Goal: Information Seeking & Learning: Learn about a topic

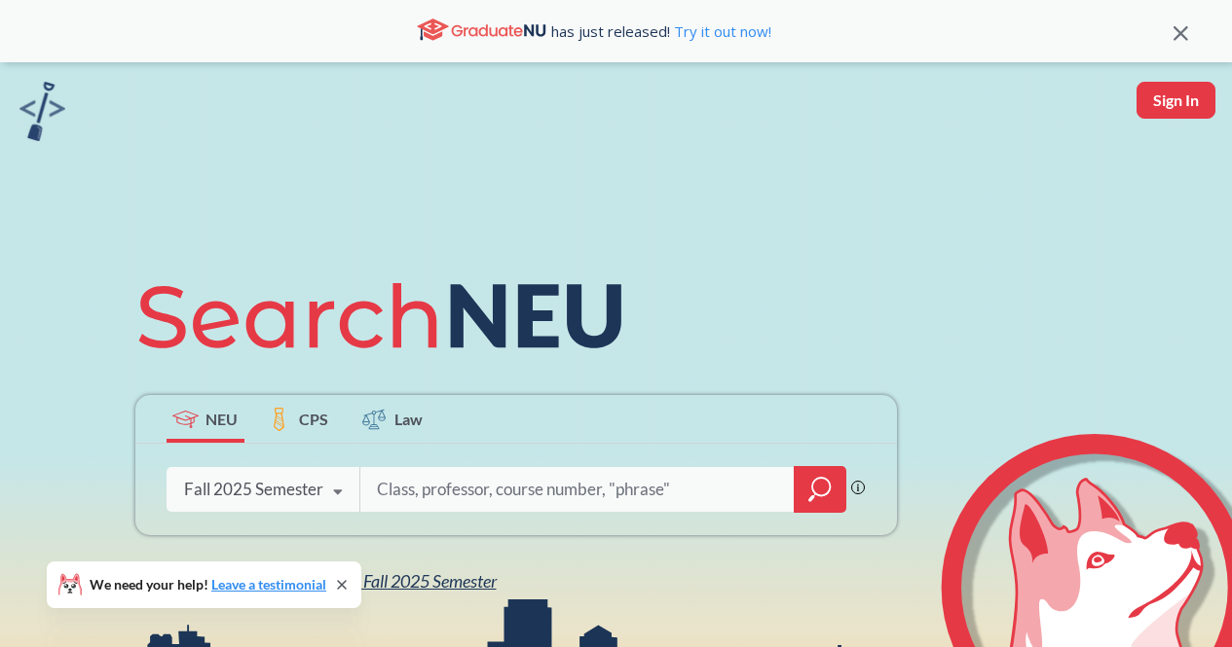
click at [425, 579] on span "NEU Fall 2025 Semester" at bounding box center [411, 581] width 170 height 21
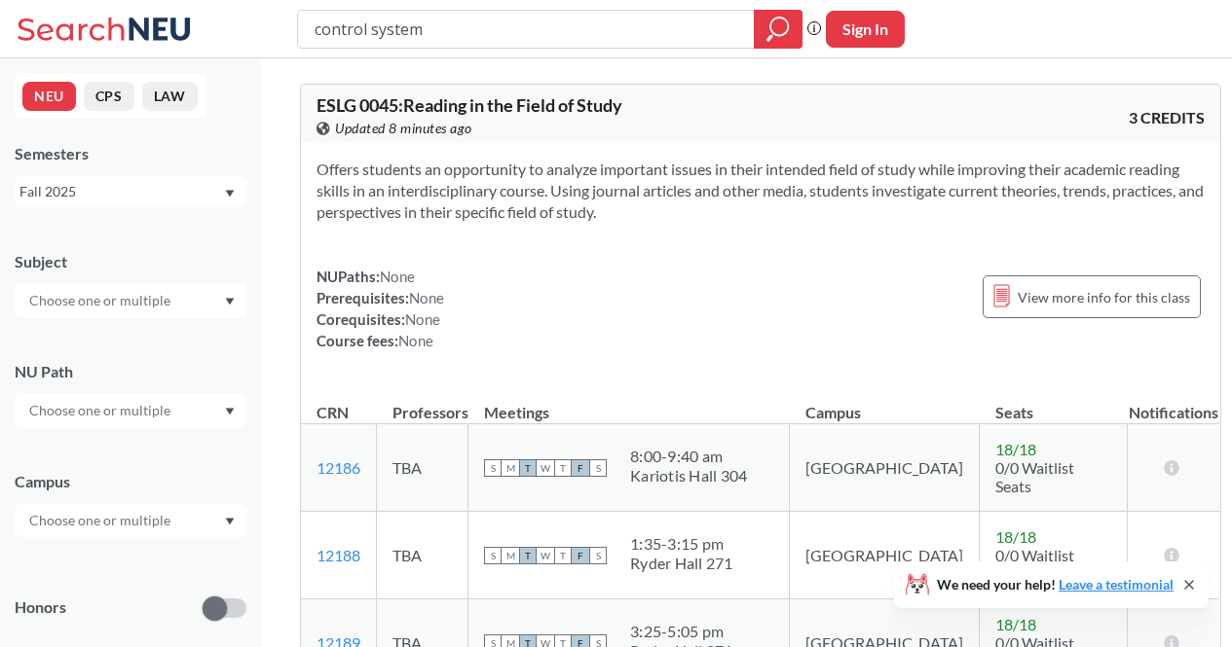
type input "control systems"
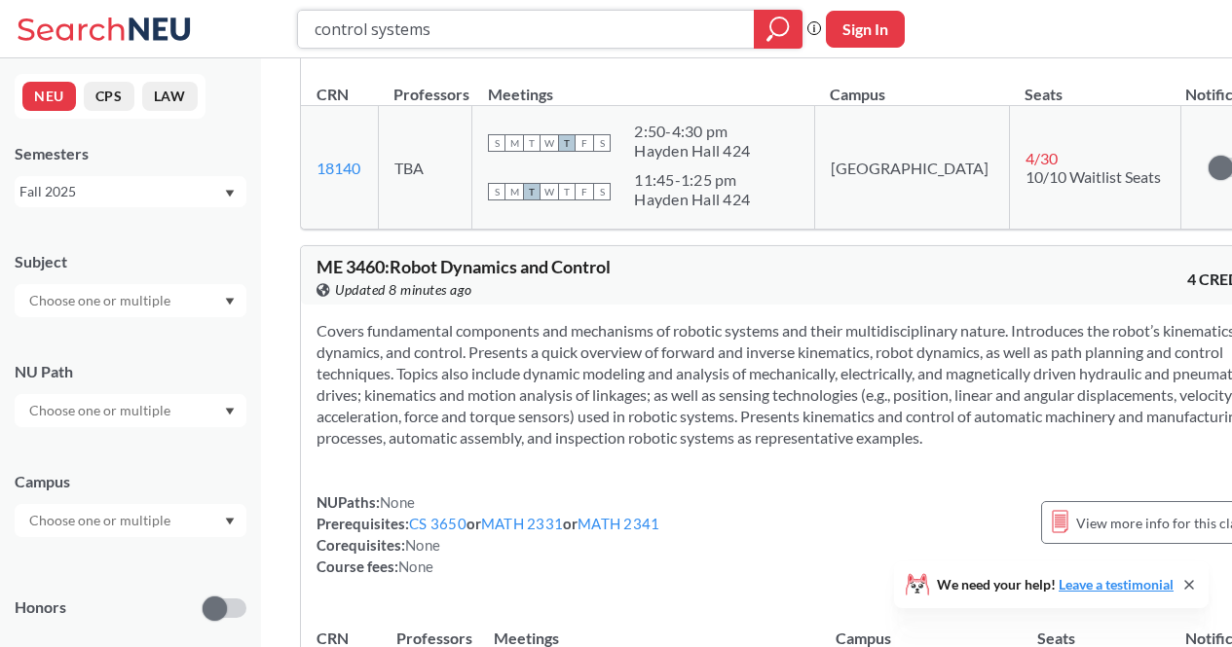
scroll to position [1907, 0]
click at [802, 411] on section "Covers fundamental components and mechanisms of robotic systems and their multi…" at bounding box center [789, 385] width 946 height 129
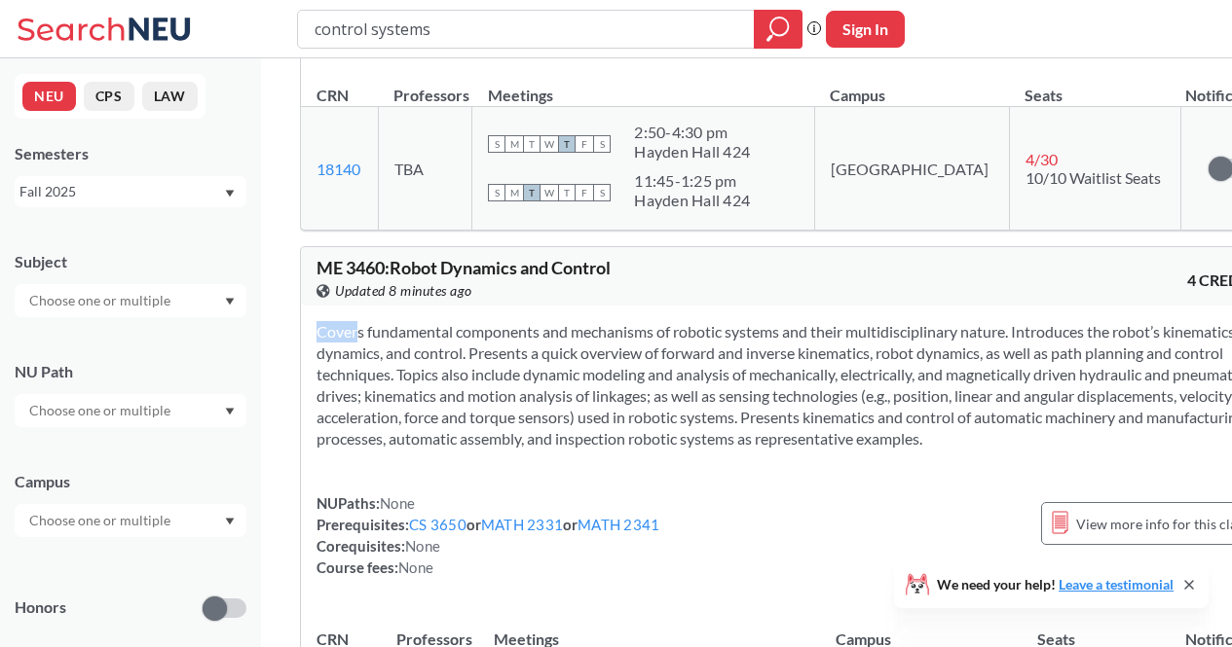
click at [802, 412] on section "Covers fundamental components and mechanisms of robotic systems and their multi…" at bounding box center [789, 385] width 946 height 129
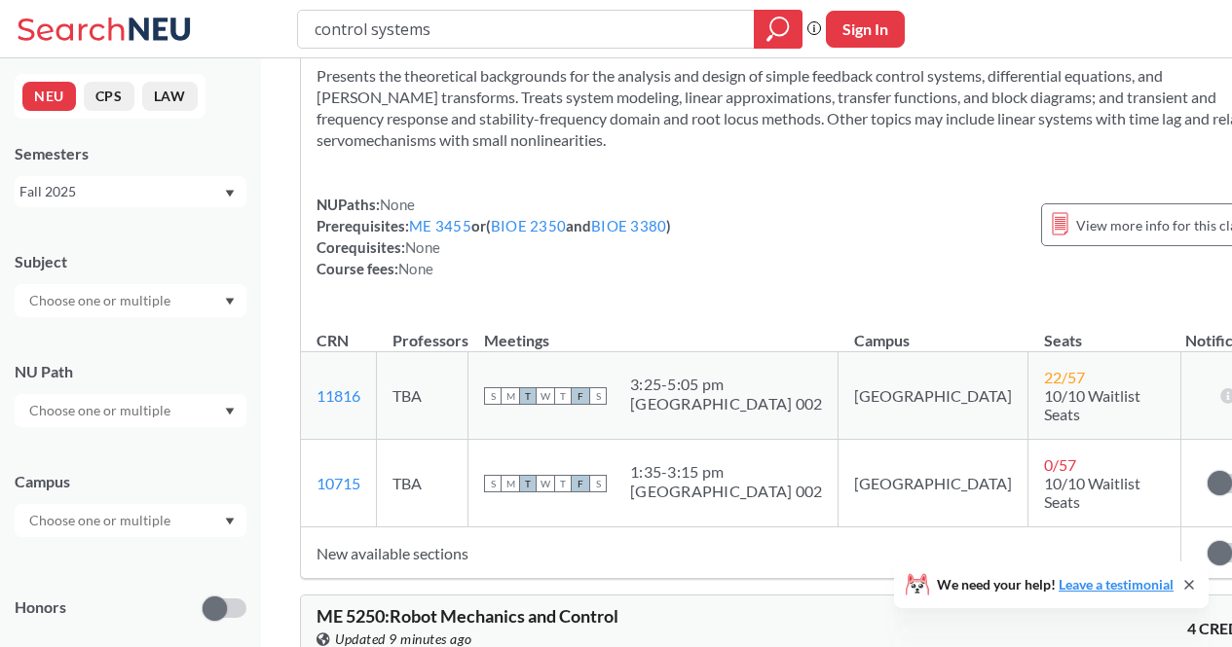
scroll to position [2525, 0]
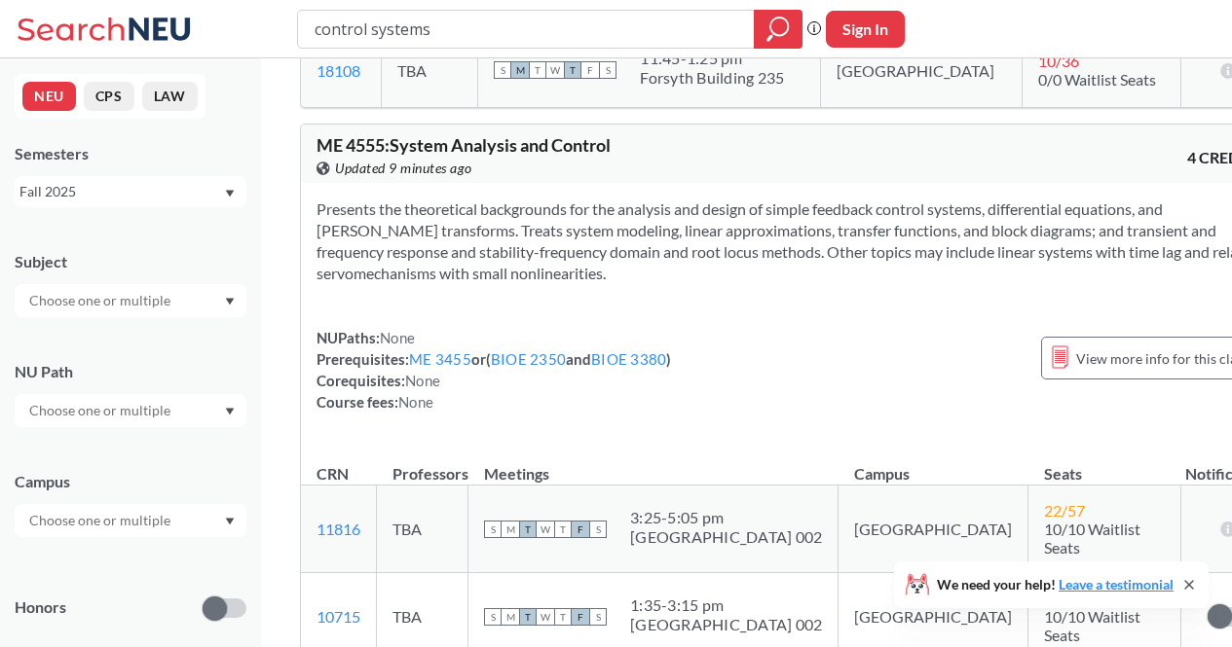
click at [0, 454] on div "NEU CPS LAW Semesters Fall 2025 Subject NU Path Campus Honors Class Type Lectur…" at bounding box center [130, 352] width 261 height 589
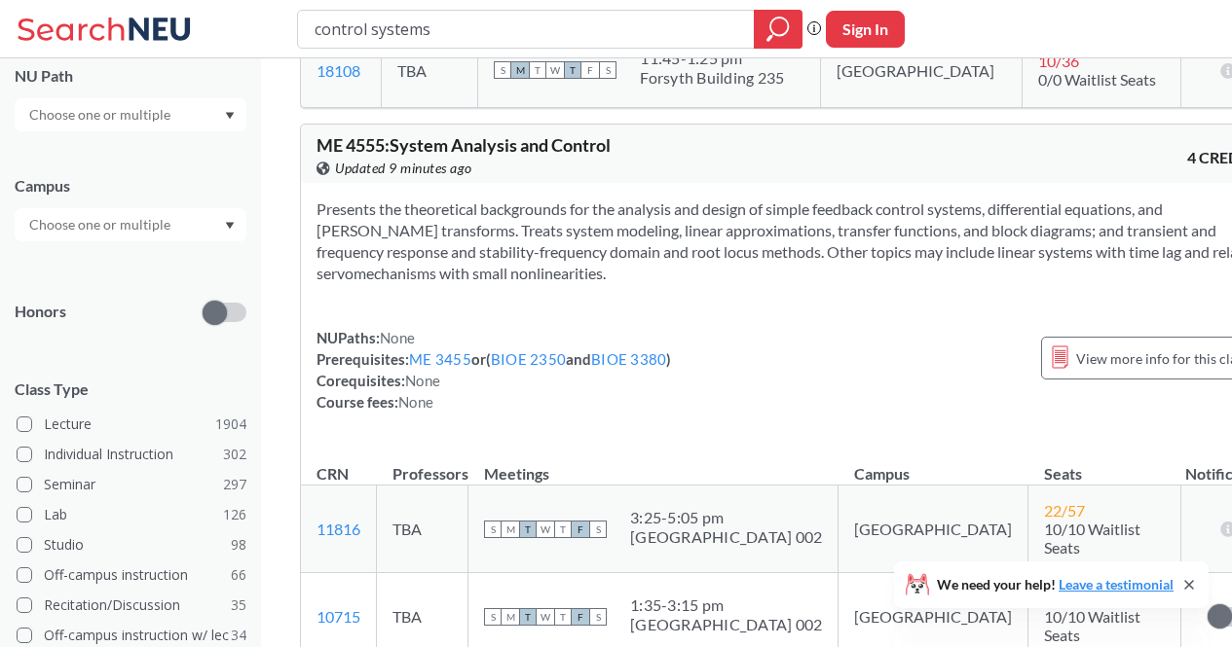
scroll to position [491, 0]
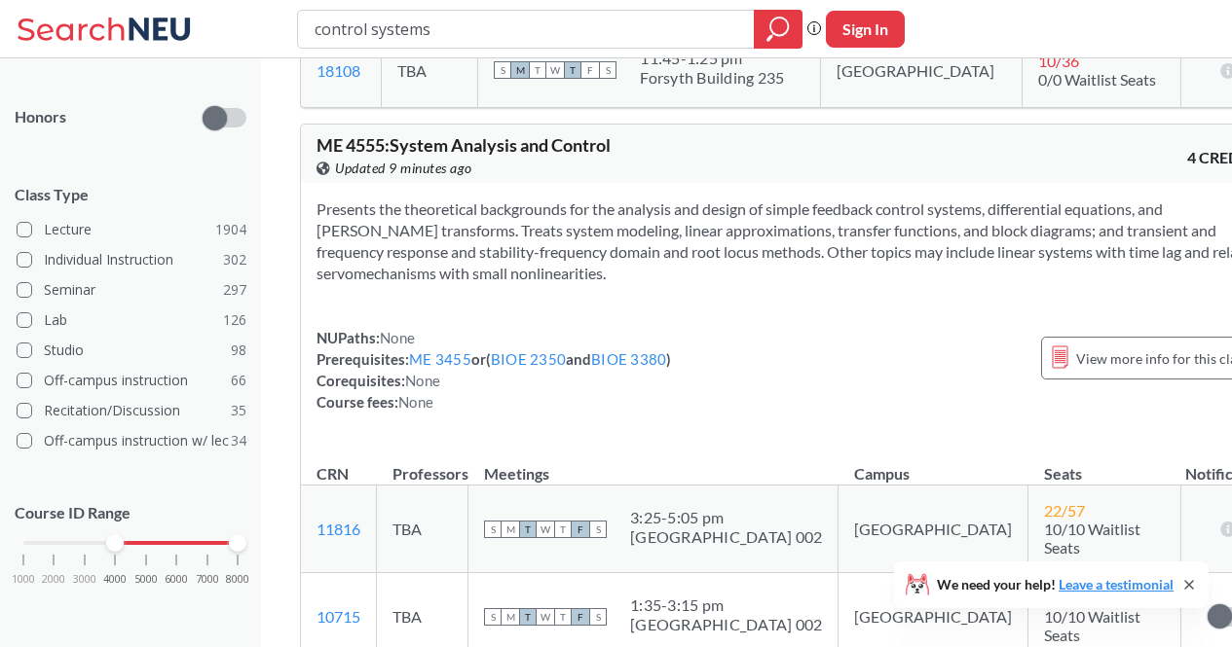
drag, startPoint x: 30, startPoint y: 546, endPoint x: 128, endPoint y: 544, distance: 97.4
click at [128, 544] on div "1000 2000 3000 4000 5000 6000 7000 8000" at bounding box center [130, 543] width 214 height 14
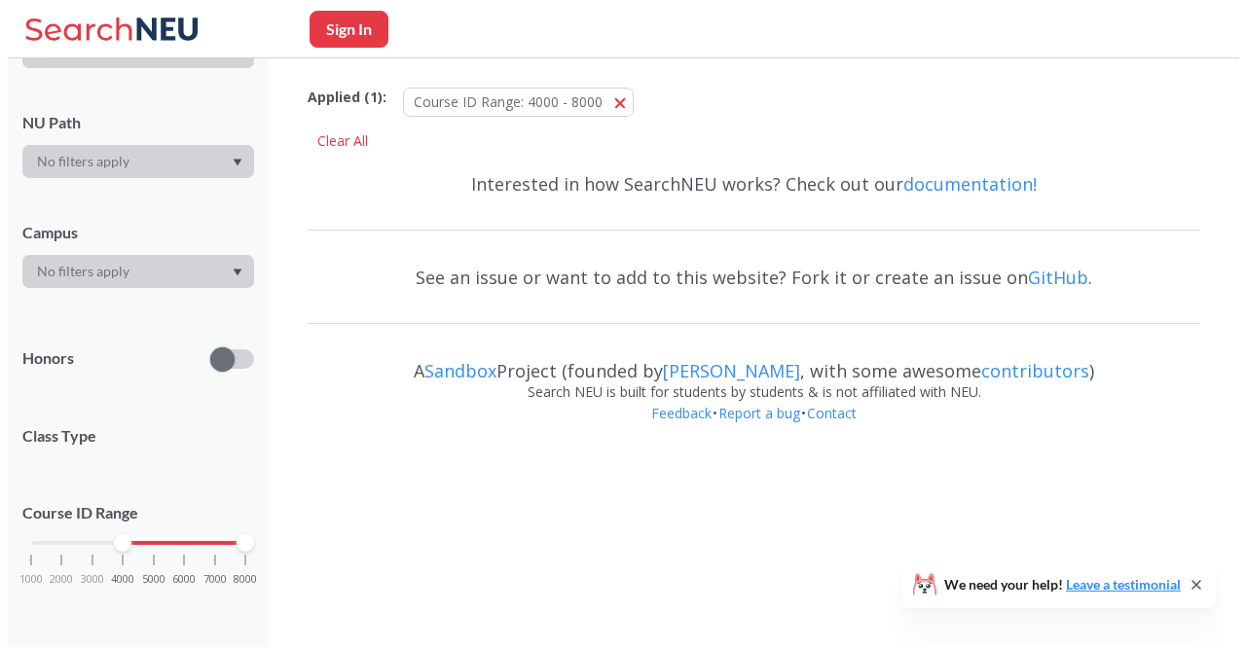
scroll to position [491, 0]
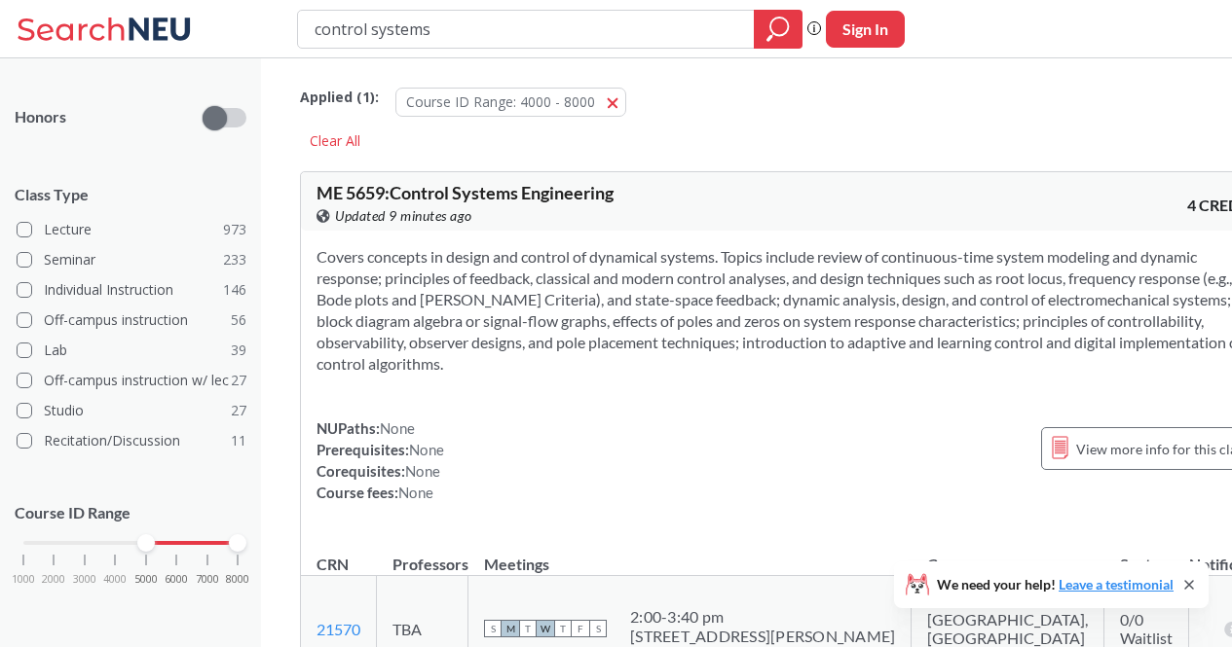
drag, startPoint x: 122, startPoint y: 544, endPoint x: 149, endPoint y: 547, distance: 27.4
drag, startPoint x: 149, startPoint y: 547, endPoint x: 193, endPoint y: 619, distance: 84.3
click at [193, 619] on div "1000 2000 3000 4000 5000 6000 7000 8000" at bounding box center [131, 580] width 232 height 88
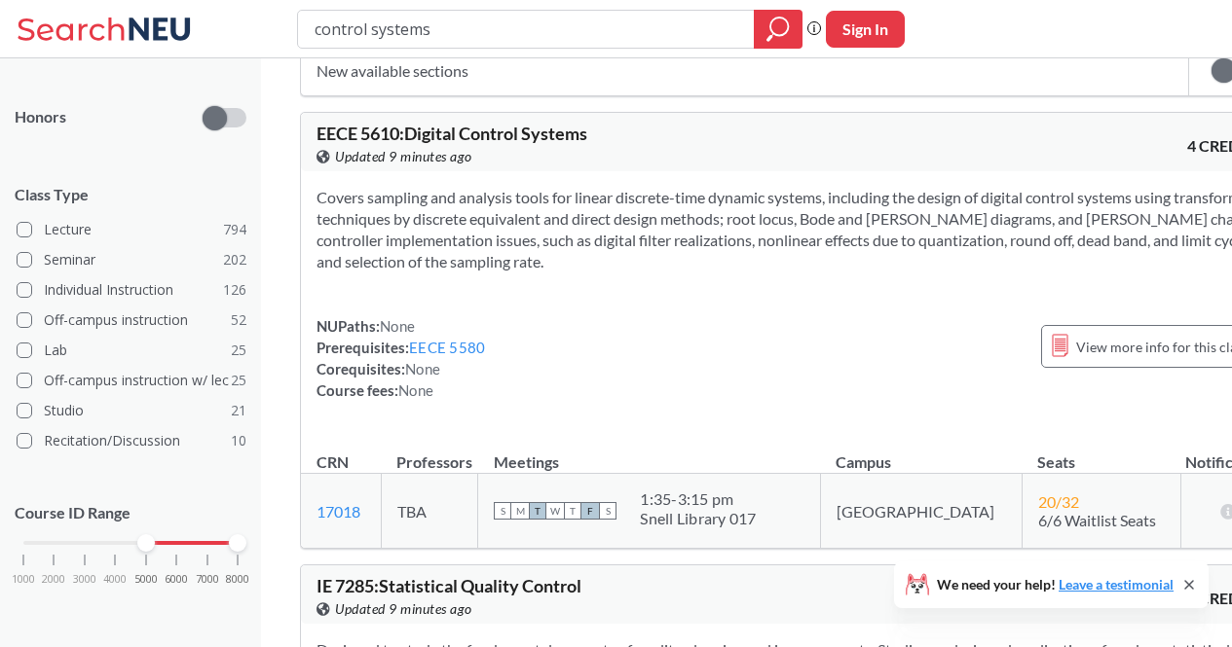
scroll to position [723, 0]
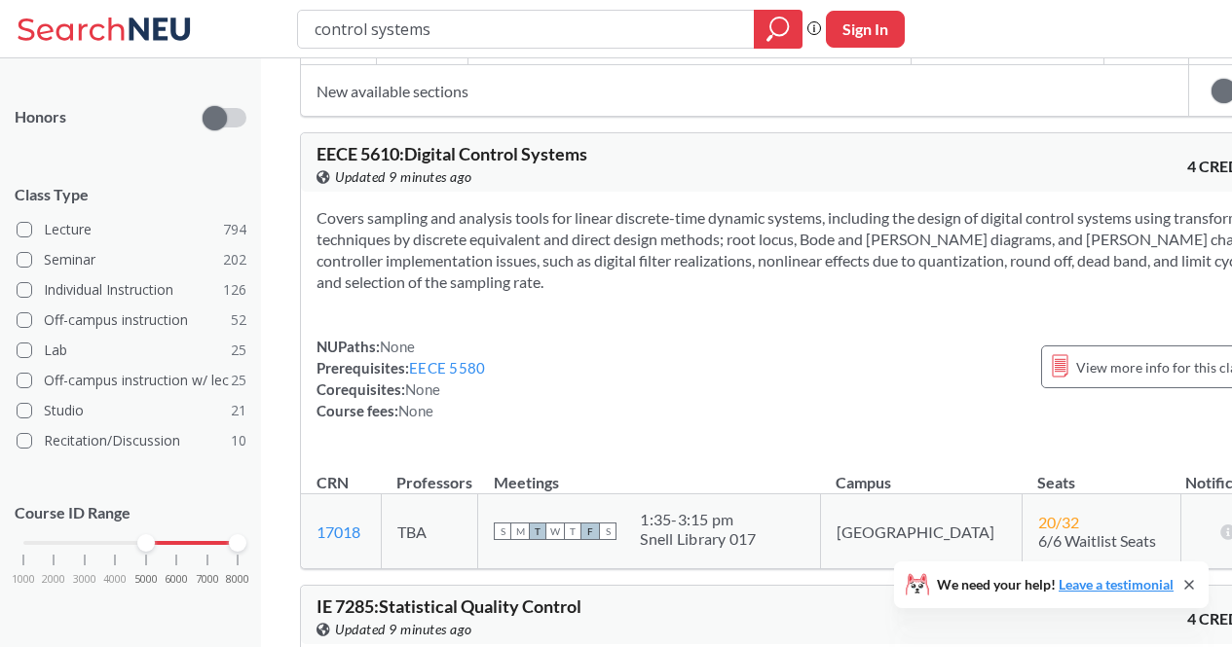
click at [464, 336] on div "NUPaths: None Prerequisites: EECE 5580 Corequisites: None Course fees: None" at bounding box center [400, 379] width 168 height 86
click at [462, 359] on link "EECE 5580" at bounding box center [447, 368] width 76 height 18
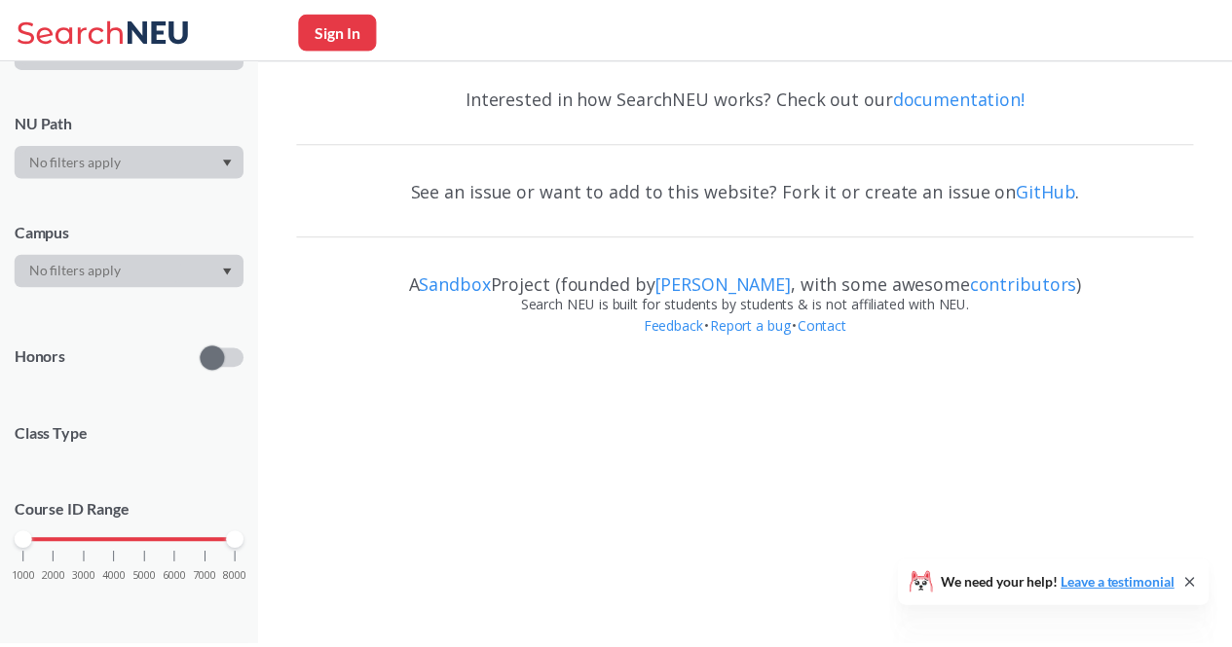
scroll to position [249, 0]
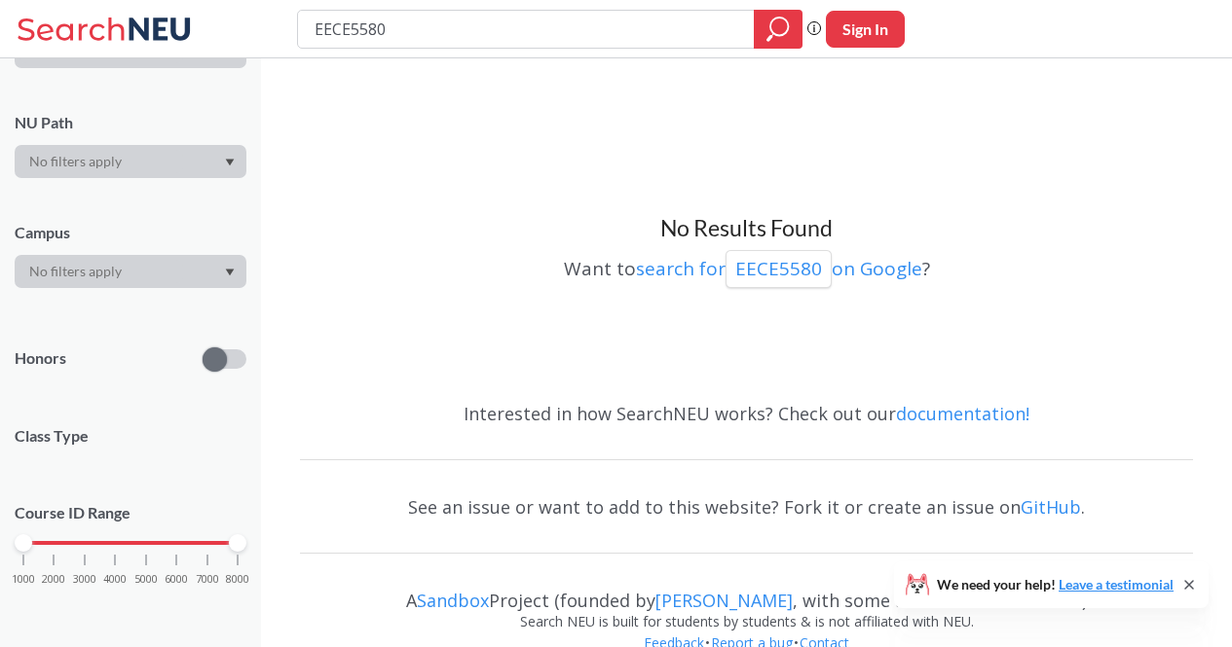
type input "control systems"
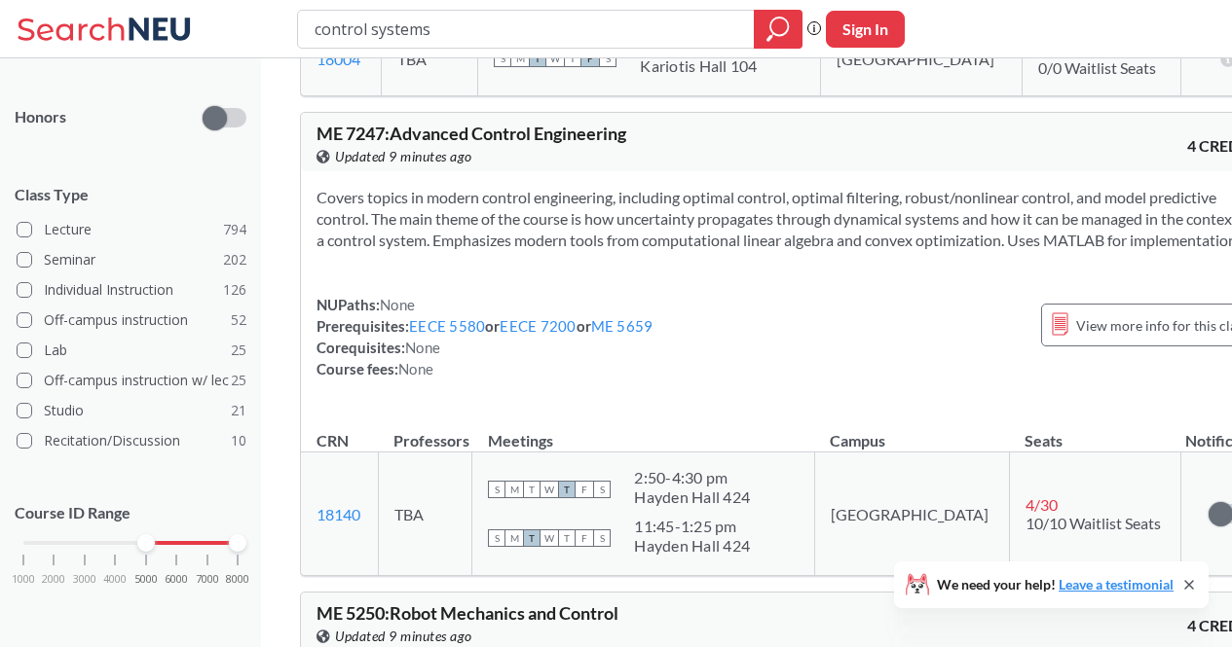
scroll to position [1643, 0]
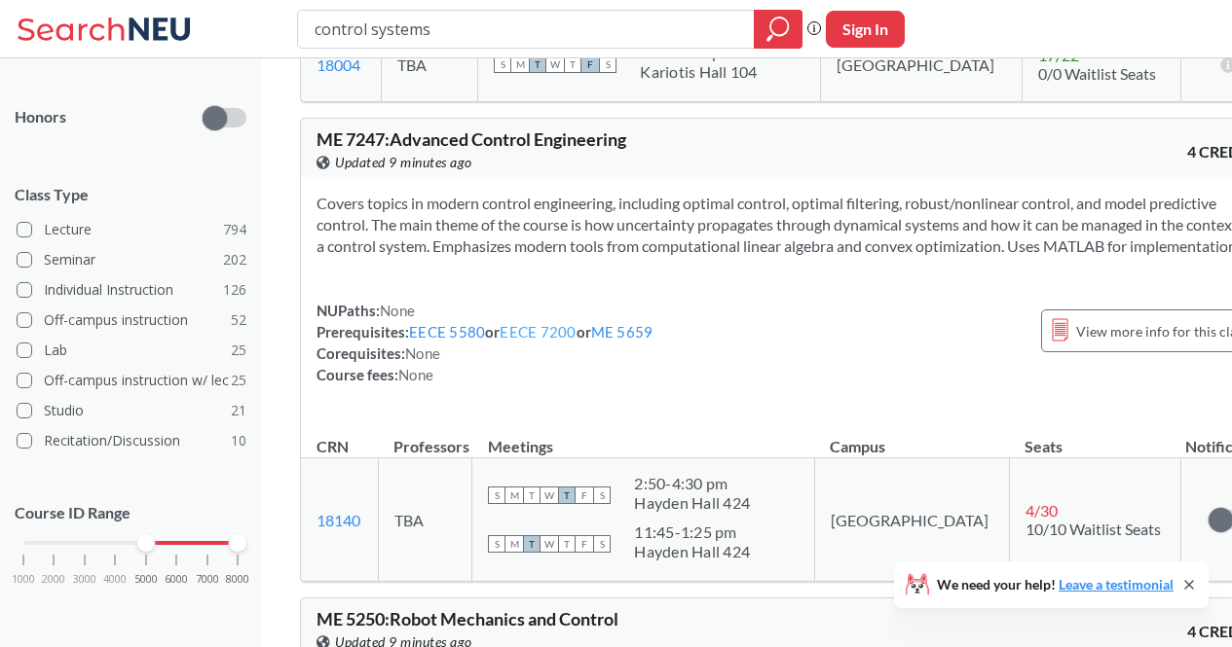
click at [547, 323] on link "EECE 7200" at bounding box center [537, 332] width 76 height 18
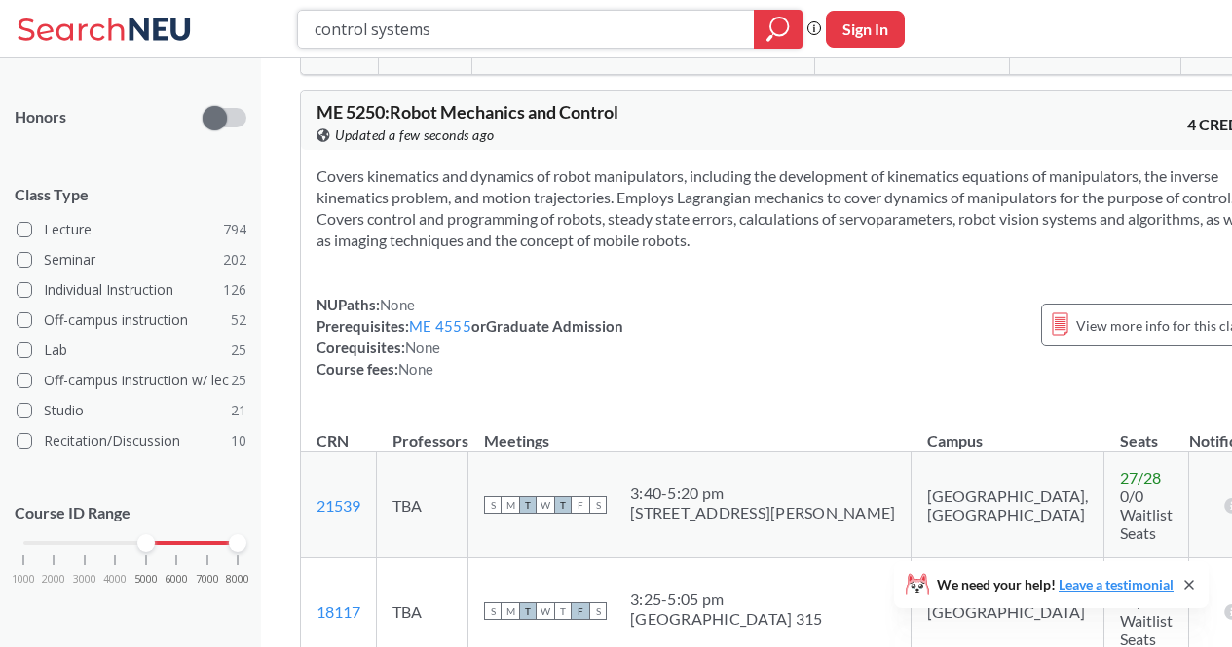
scroll to position [2149, 0]
click at [315, 93] on div "ME 5250 : Robot Mechanics and Control View this course on Banner. Updated a few…" at bounding box center [789, 122] width 977 height 58
drag, startPoint x: 315, startPoint y: 71, endPoint x: 352, endPoint y: 73, distance: 37.0
click at [352, 93] on div "ME 5250 : Robot Mechanics and Control View this course on Banner. Updated a few…" at bounding box center [789, 122] width 977 height 58
click at [667, 296] on div "NUPaths: None Prerequisites: ME 4555 or Graduate Admission Corequisites: None C…" at bounding box center [789, 339] width 946 height 86
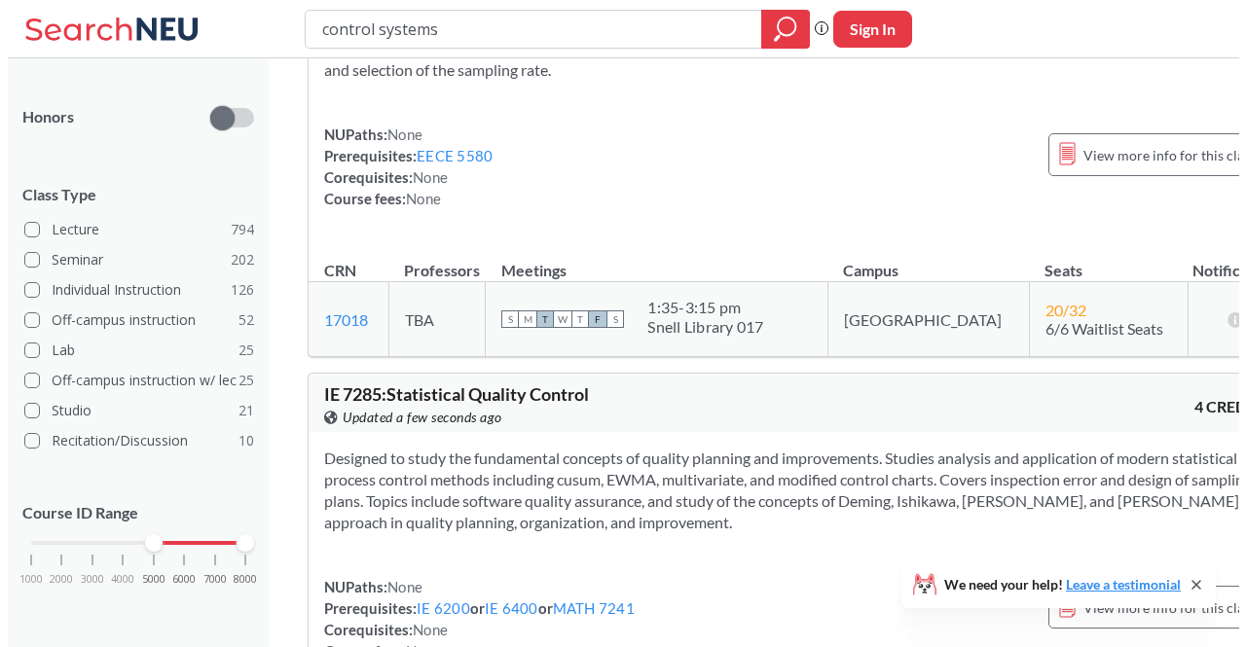
scroll to position [0, 0]
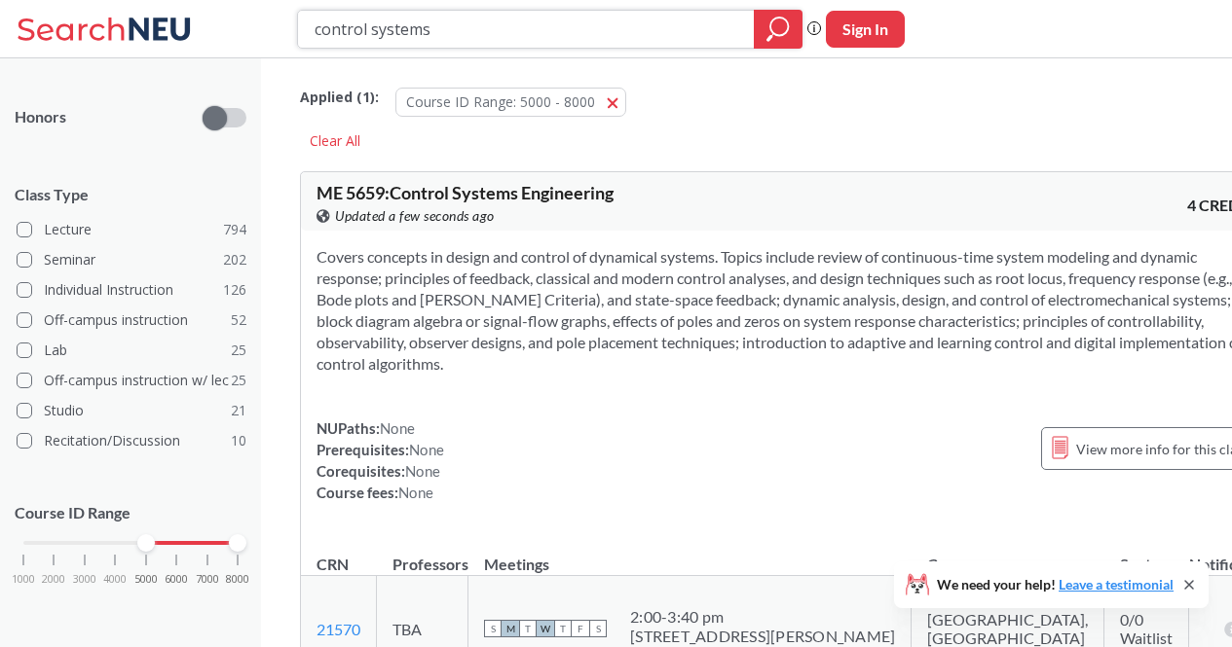
drag, startPoint x: 278, startPoint y: 14, endPoint x: 179, endPoint y: 3, distance: 99.9
click at [179, 3] on div "control systems Phrase search guarantees the exact search appears in the result…" at bounding box center [616, 29] width 1232 height 58
type input "dynamical systems"
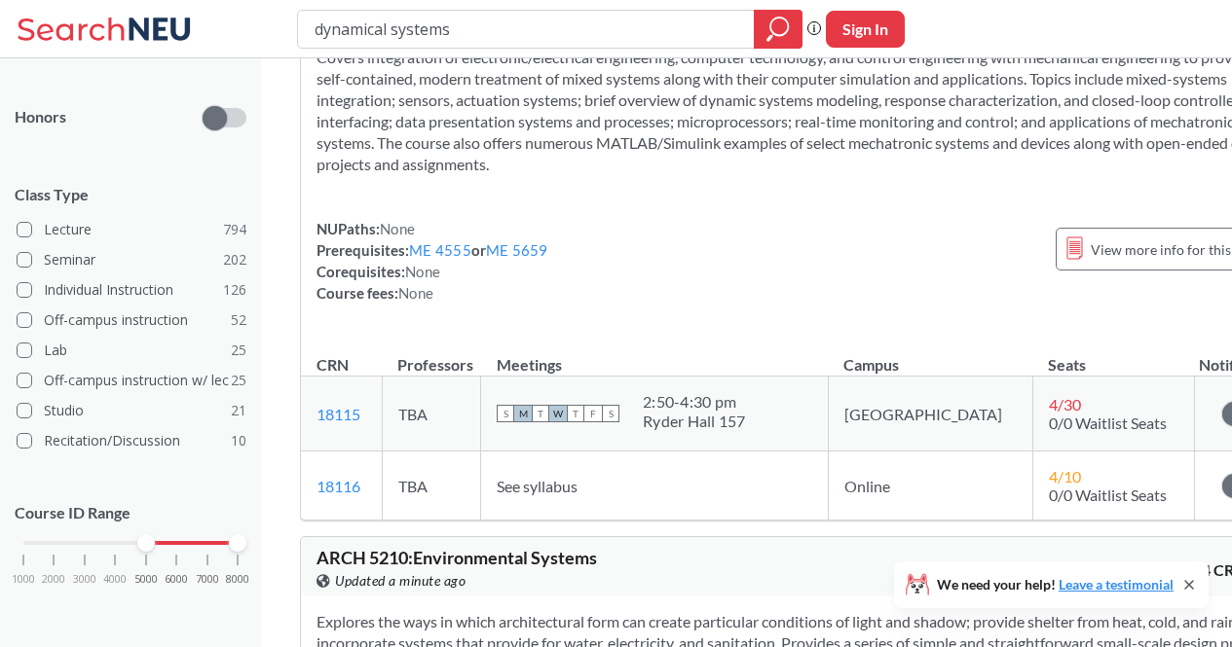
scroll to position [3716, 0]
